Goal: Information Seeking & Learning: Learn about a topic

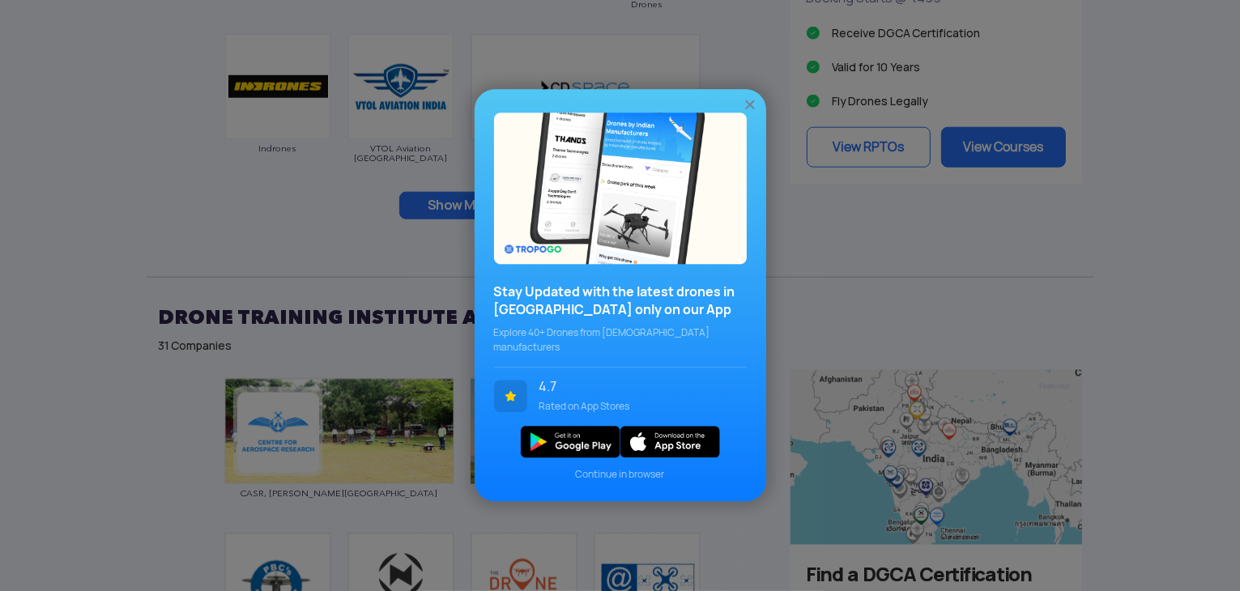
scroll to position [1767, 0]
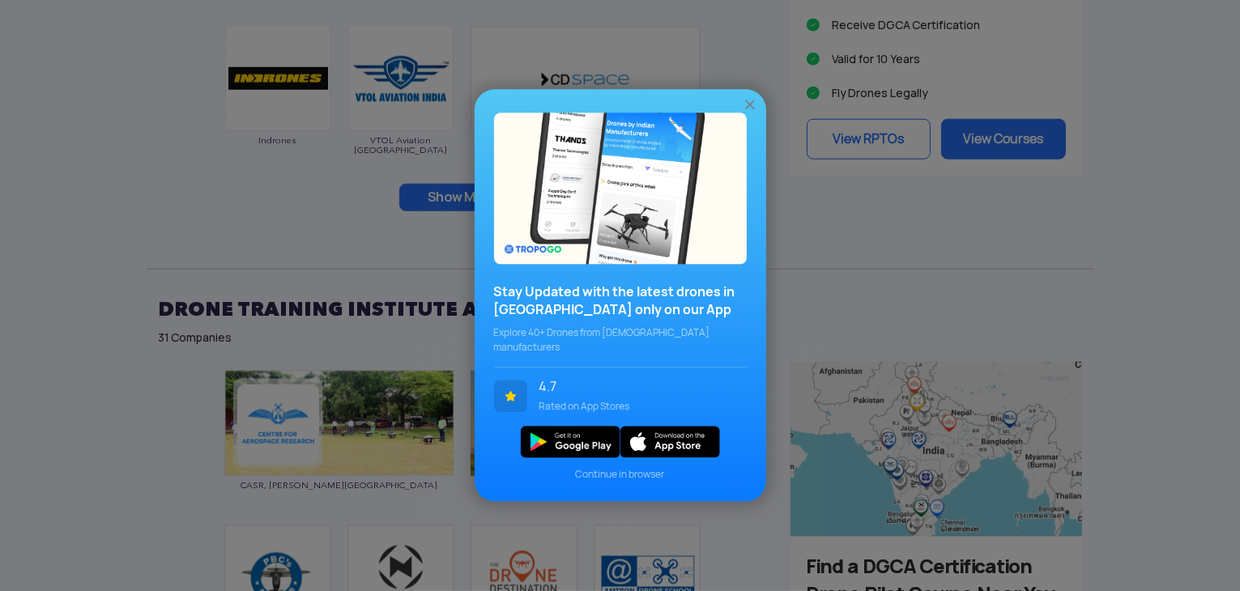
click at [744, 112] on img at bounding box center [750, 105] width 16 height 16
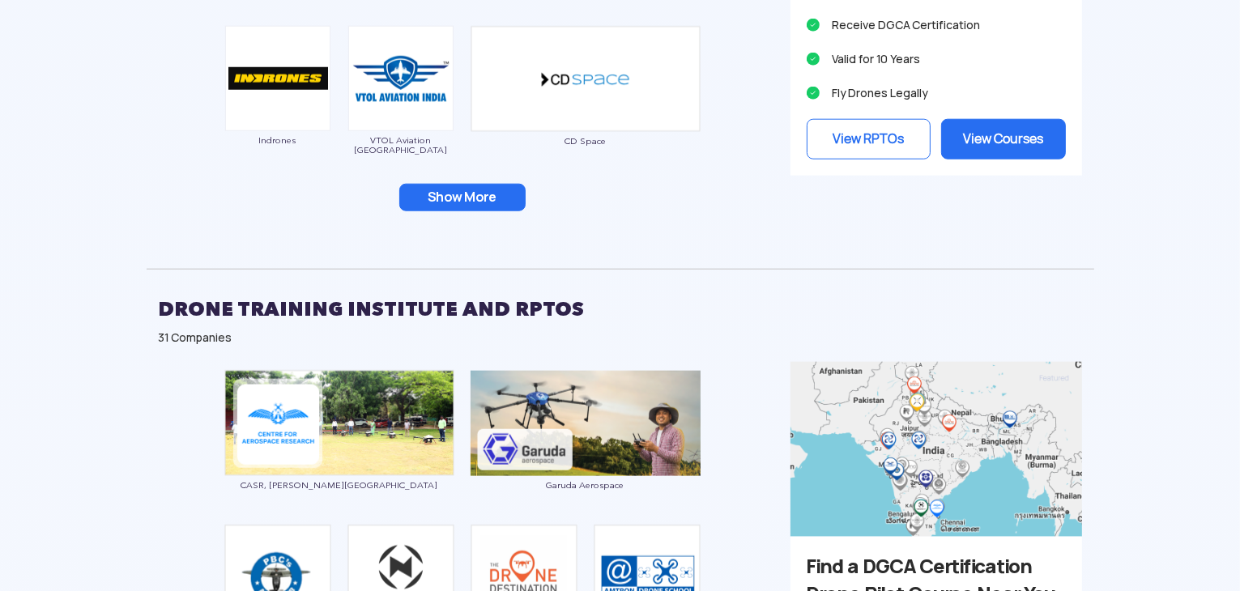
click at [468, 193] on button "Show More" at bounding box center [462, 198] width 126 height 28
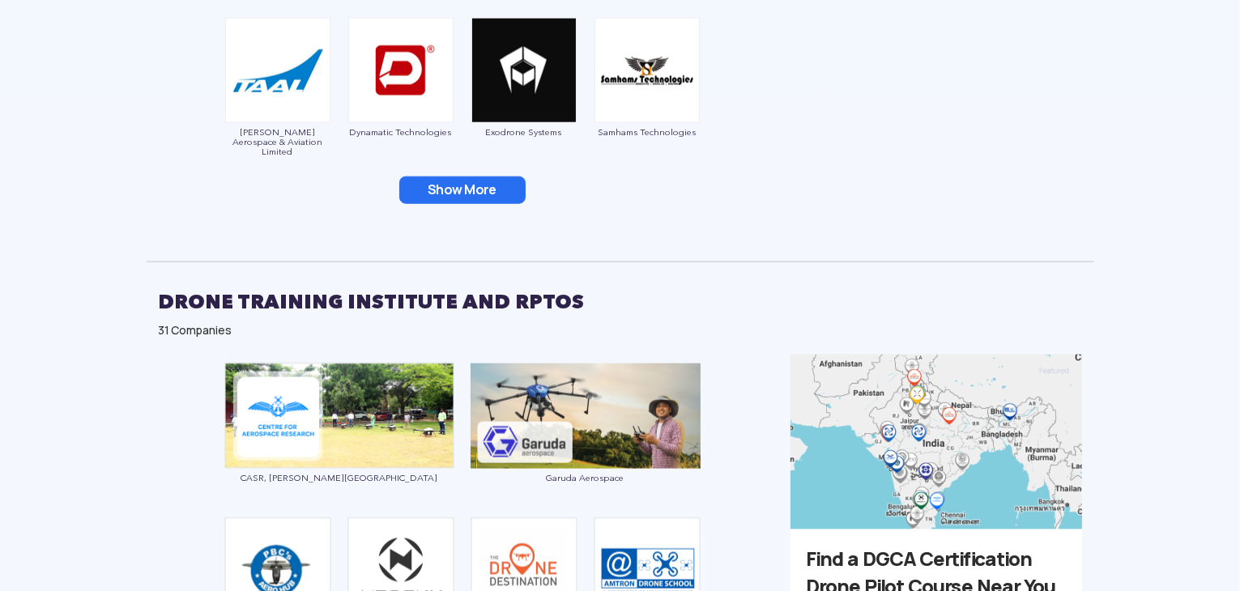
scroll to position [2123, 0]
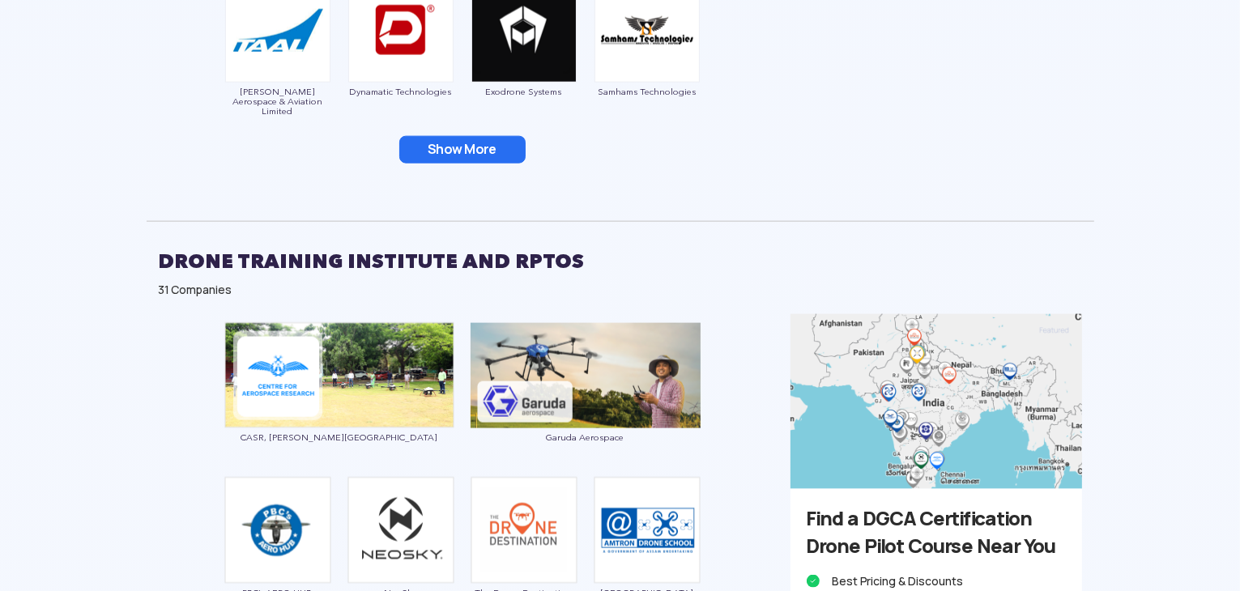
click at [460, 142] on button "Show More" at bounding box center [462, 150] width 126 height 28
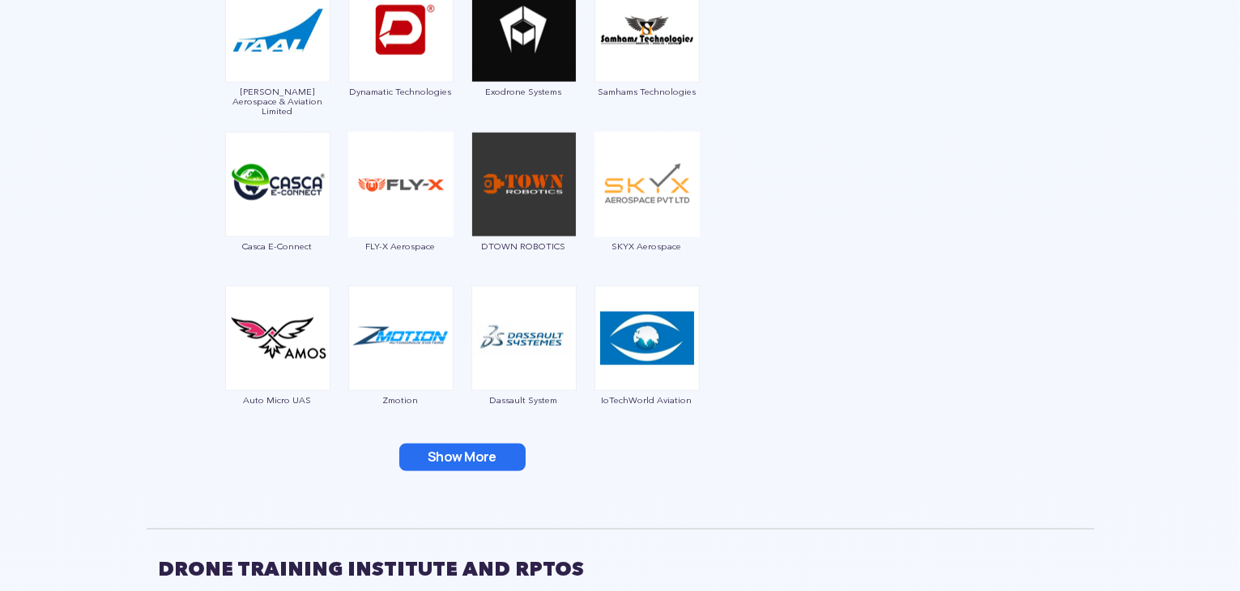
click at [427, 451] on button "Show More" at bounding box center [462, 458] width 126 height 28
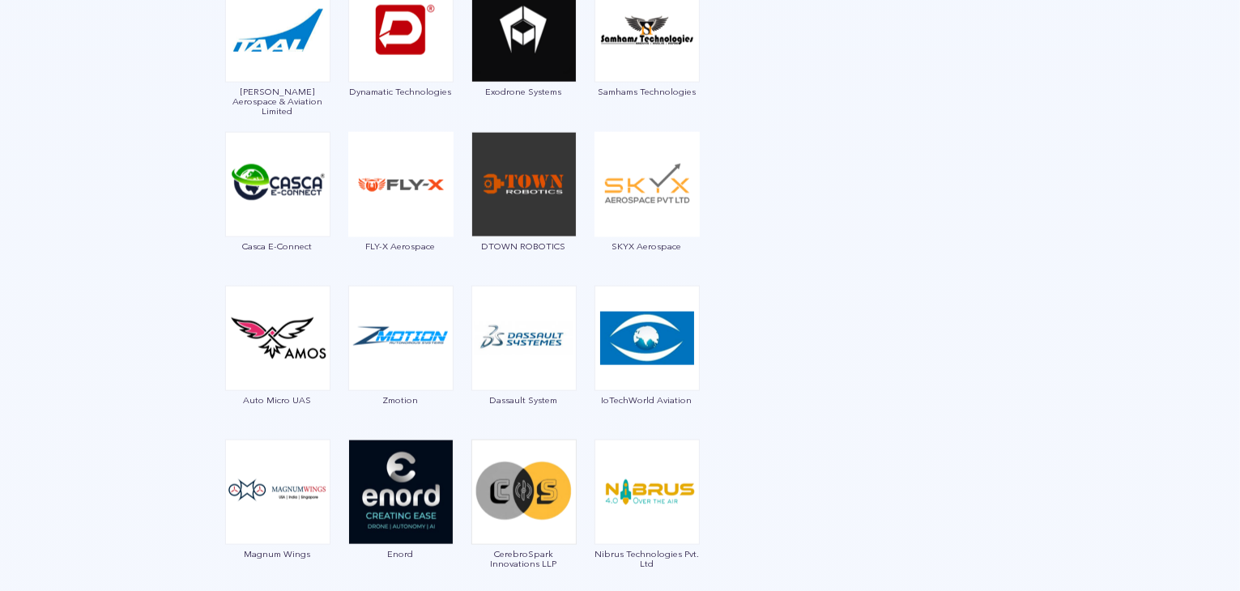
scroll to position [2522, 0]
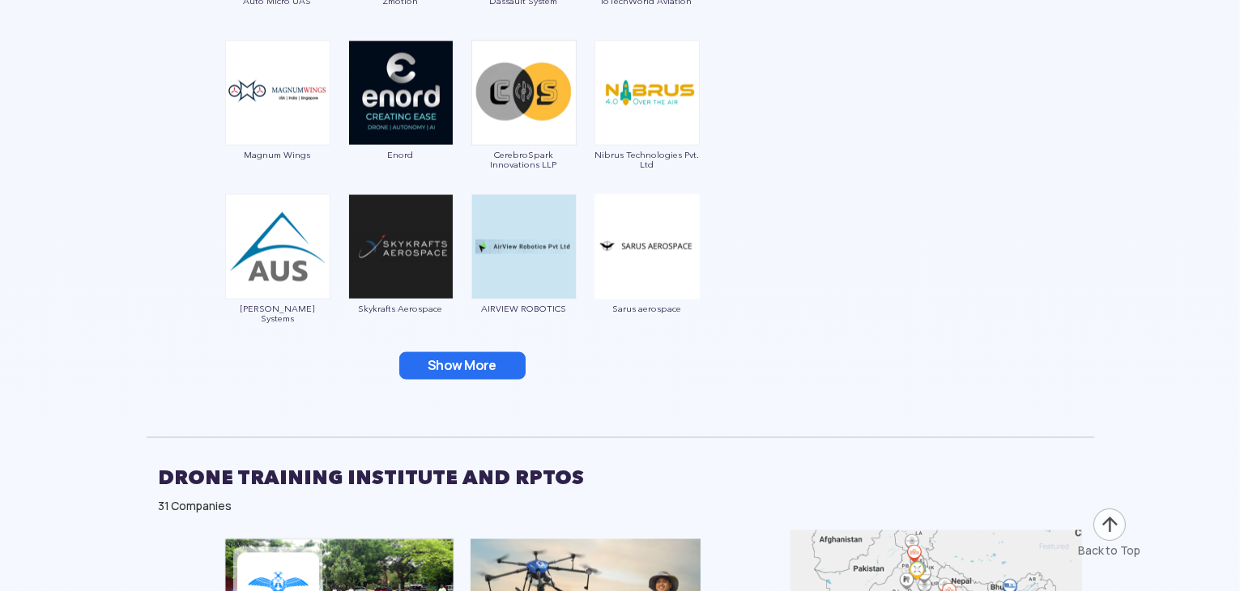
click at [424, 366] on button "Show More" at bounding box center [462, 366] width 126 height 28
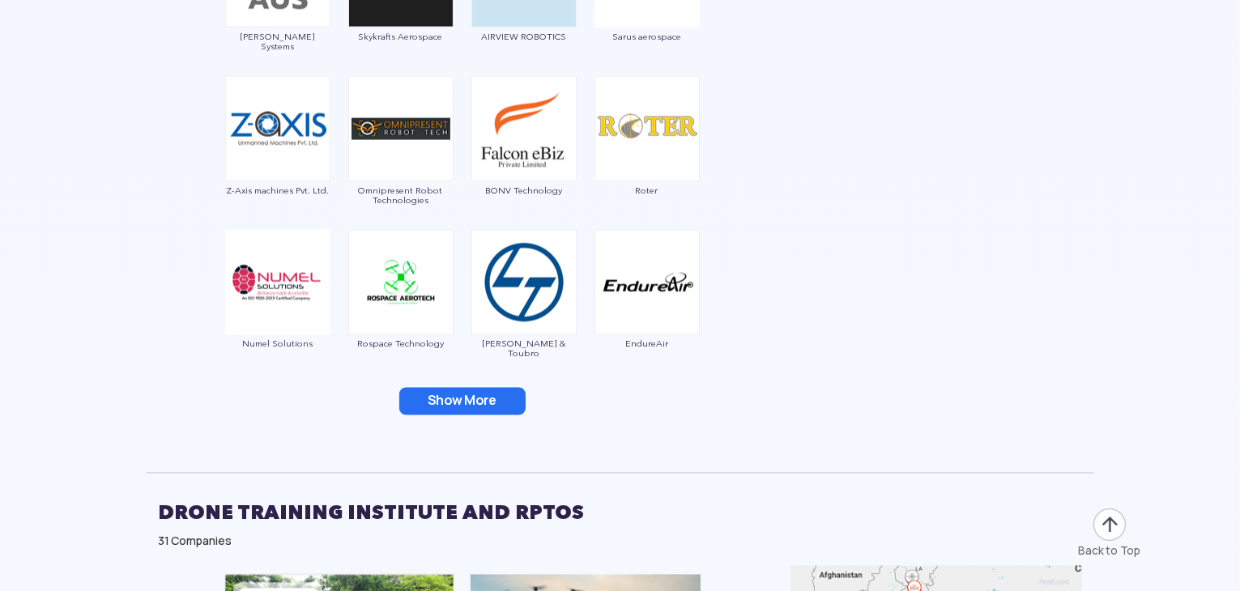
scroll to position [2814, 0]
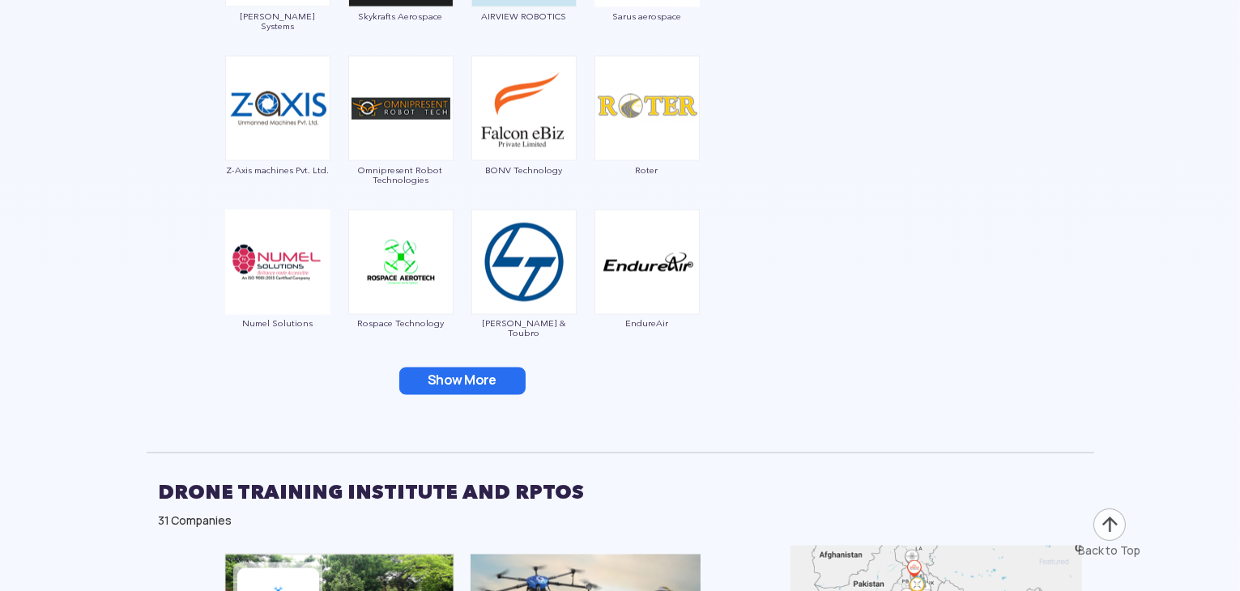
click at [450, 368] on button "Show More" at bounding box center [462, 382] width 126 height 28
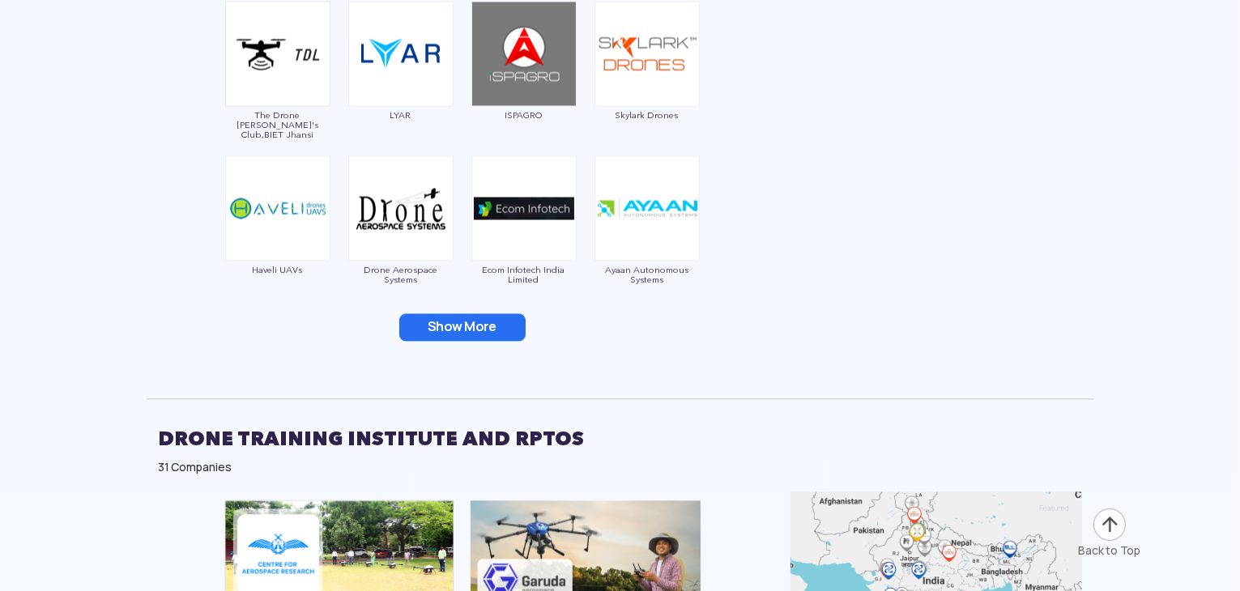
scroll to position [3177, 0]
click at [444, 315] on button "Show More" at bounding box center [462, 327] width 126 height 28
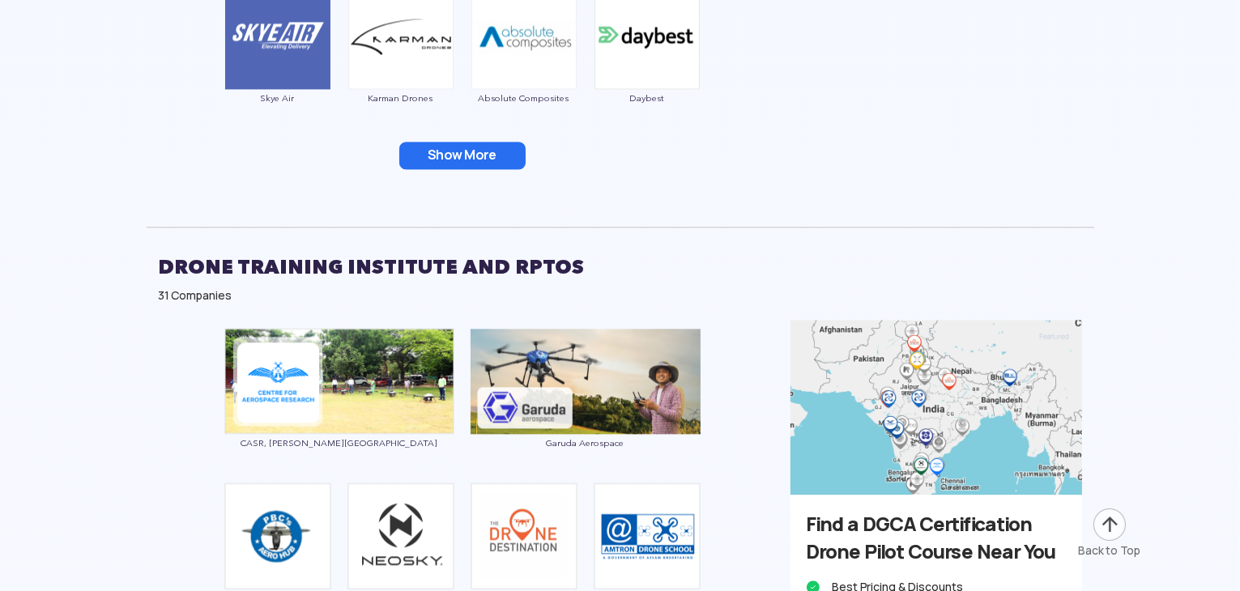
scroll to position [3656, 0]
click at [479, 149] on button "Show More" at bounding box center [462, 156] width 126 height 28
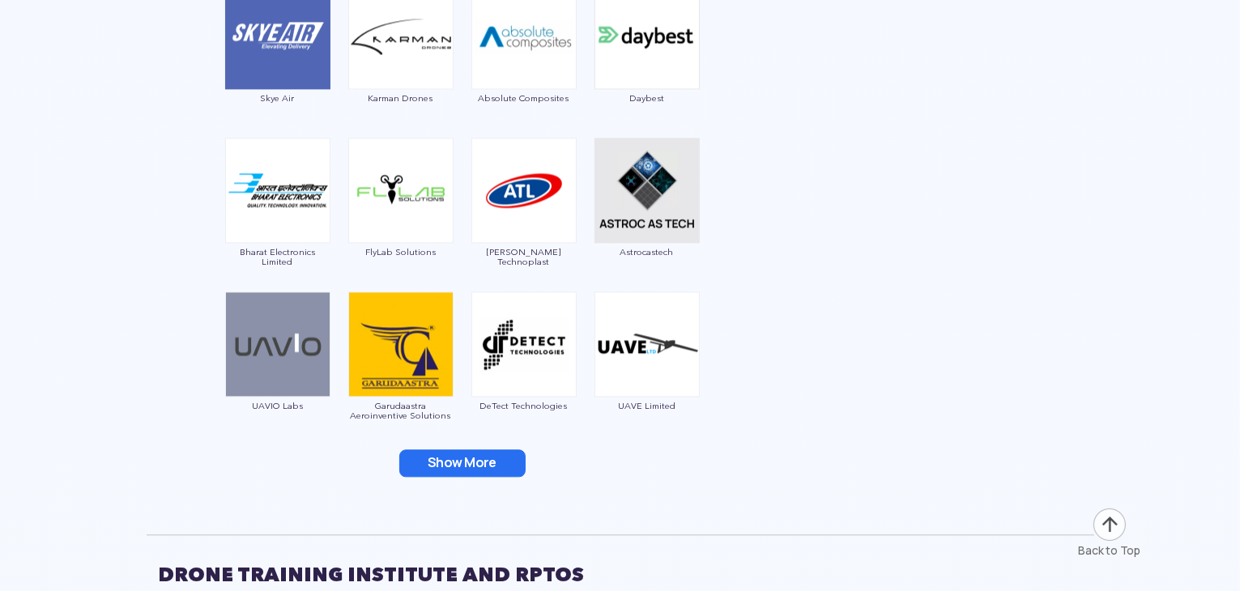
click at [444, 449] on button "Show More" at bounding box center [462, 463] width 126 height 28
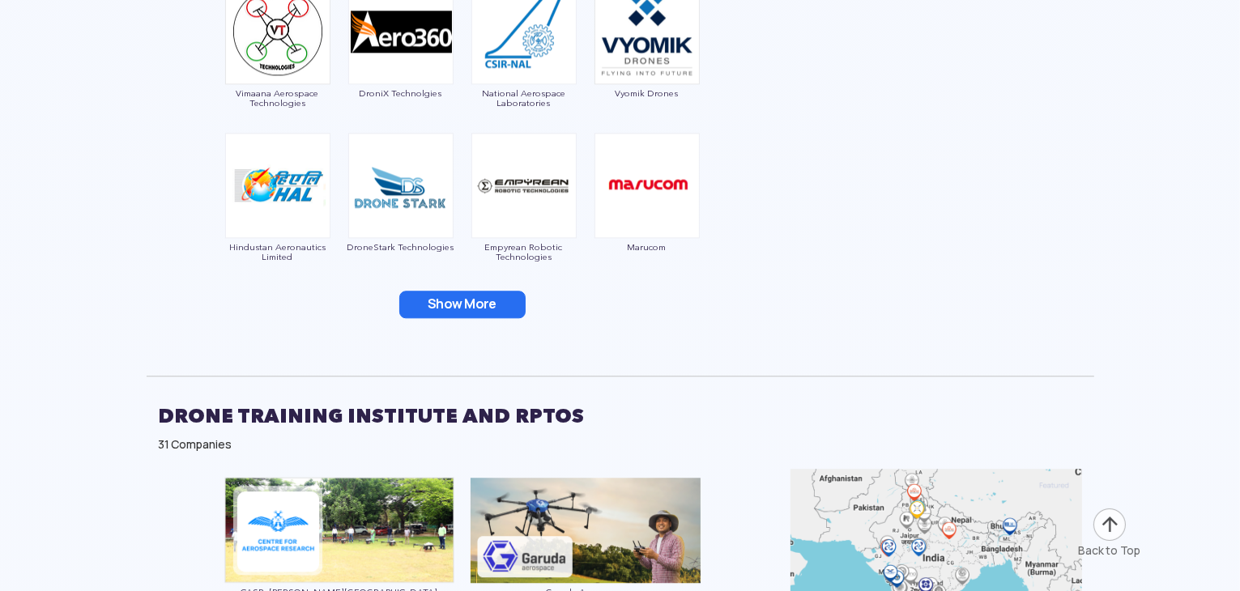
scroll to position [4124, 0]
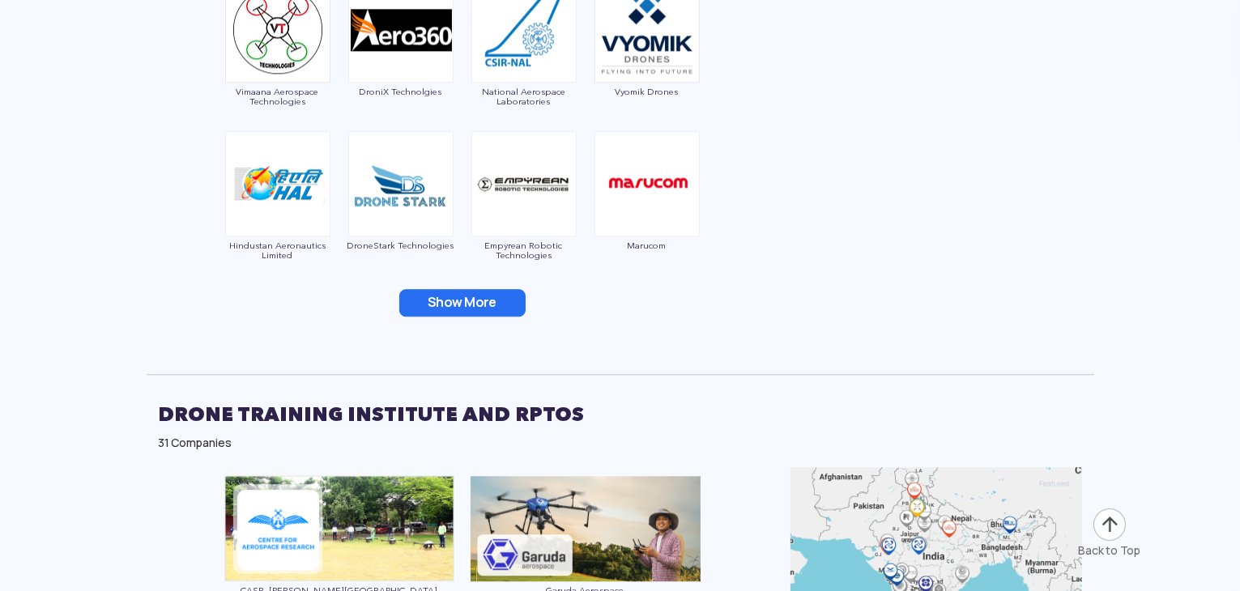
click at [440, 299] on button "Show More" at bounding box center [462, 303] width 126 height 28
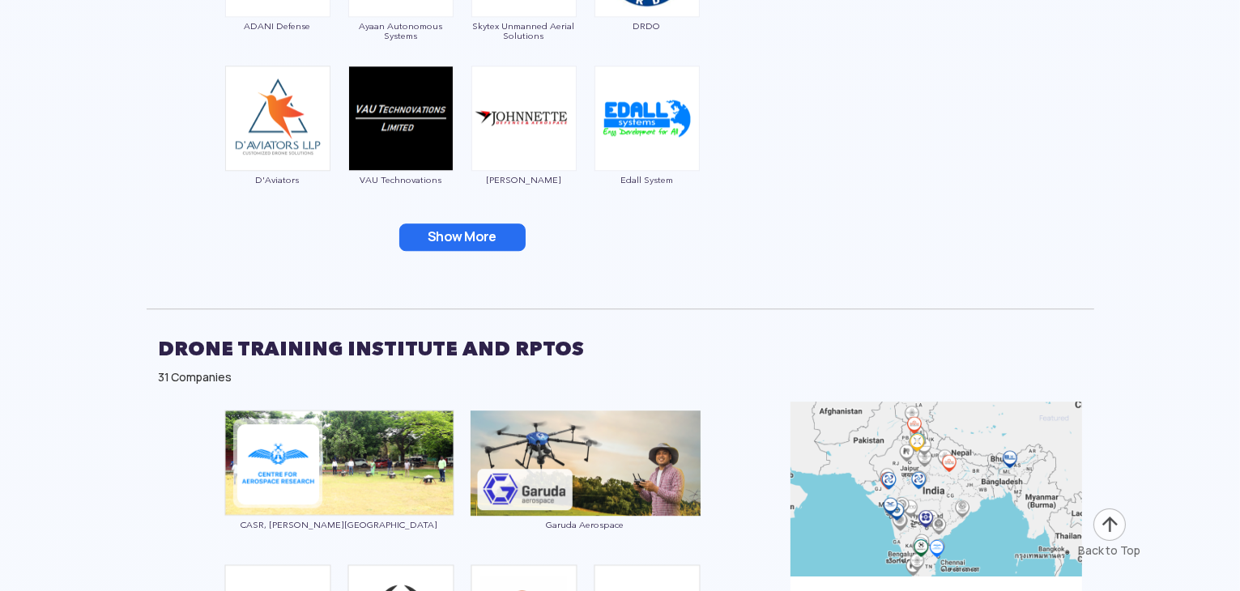
scroll to position [4497, 0]
click at [455, 233] on button "Show More" at bounding box center [462, 238] width 126 height 28
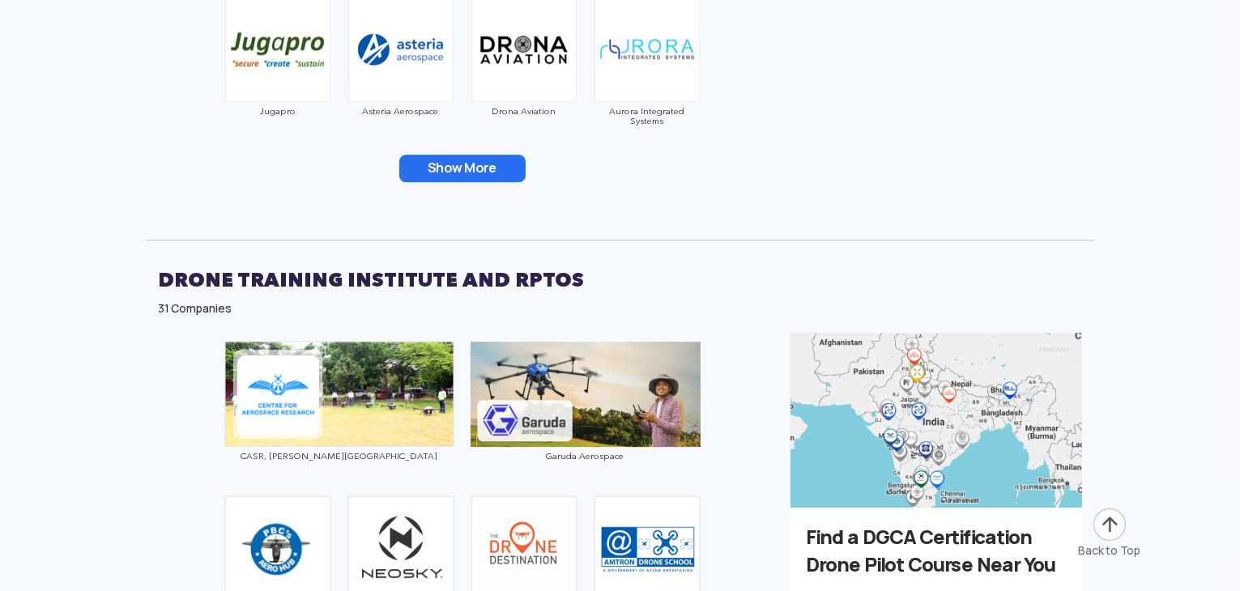
scroll to position [4875, 0]
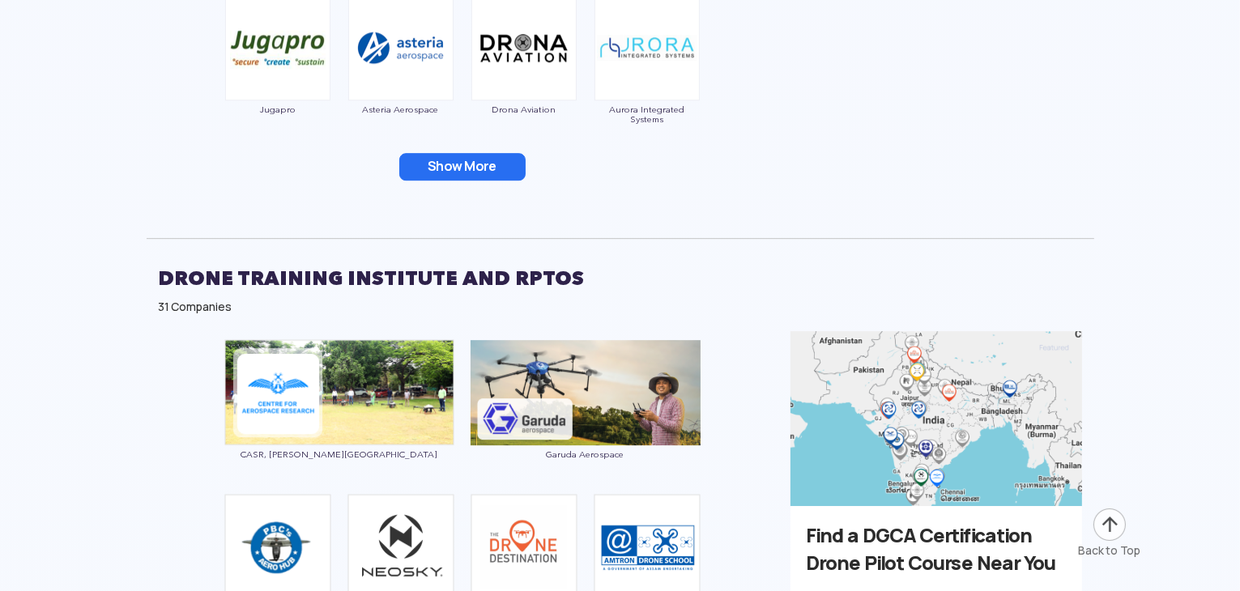
click at [449, 173] on button "Show More" at bounding box center [462, 167] width 126 height 28
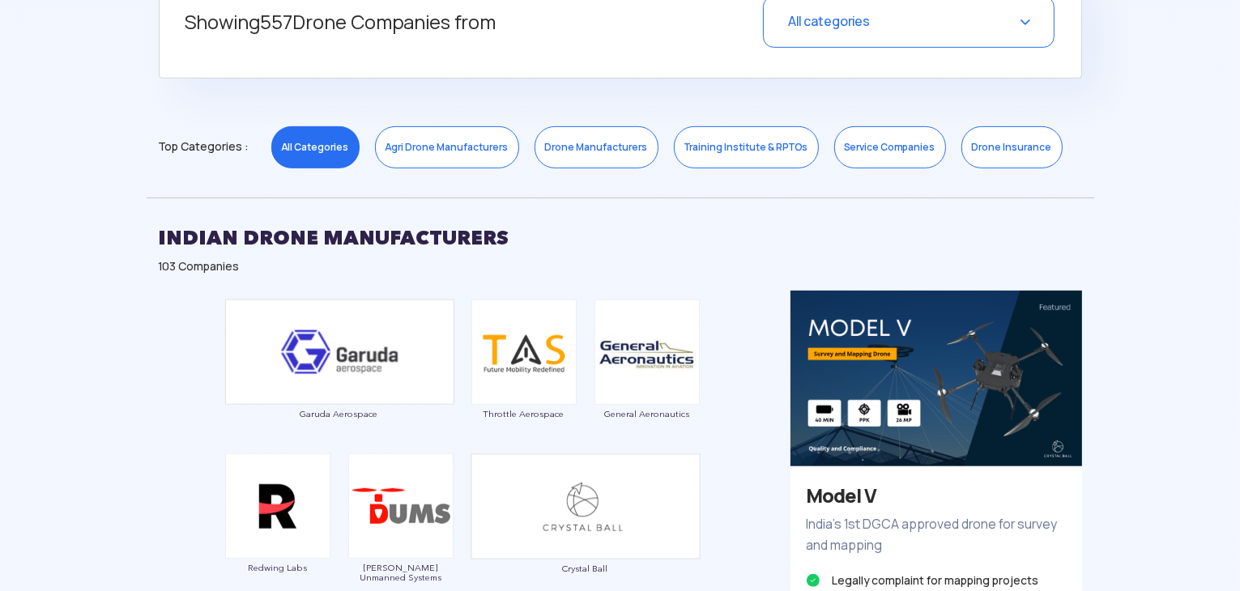
scroll to position [521, 0]
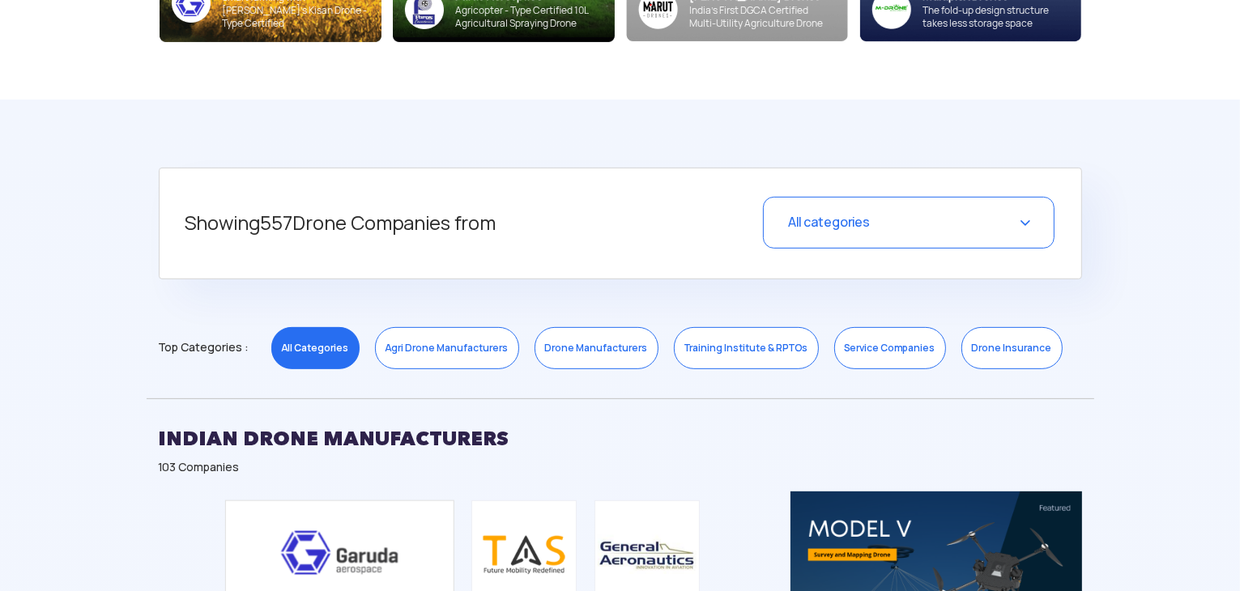
click at [586, 357] on link "Drone Manufacturers" at bounding box center [596, 348] width 124 height 42
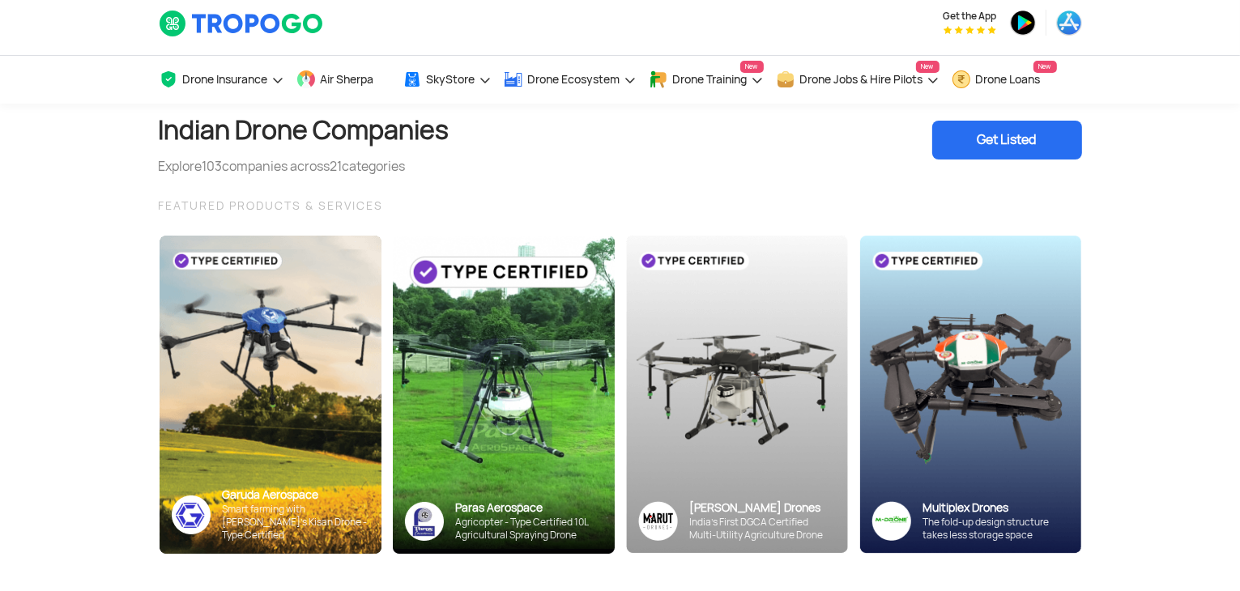
scroll to position [0, 0]
